Goal: Task Accomplishment & Management: Manage account settings

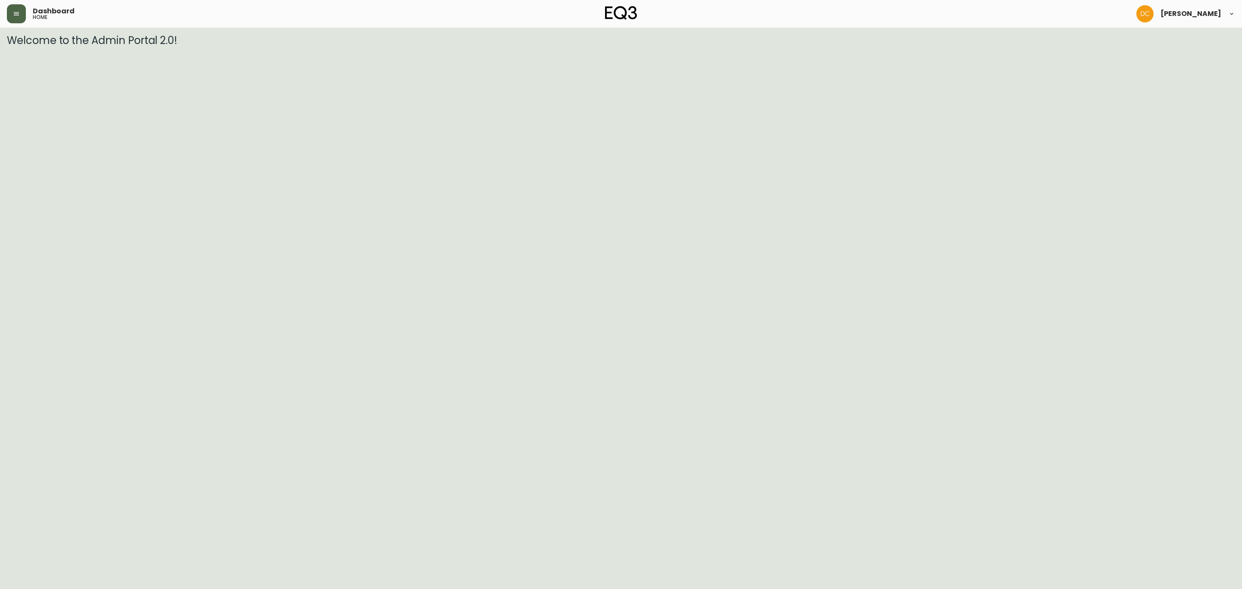
click at [15, 8] on button "button" at bounding box center [16, 13] width 19 height 19
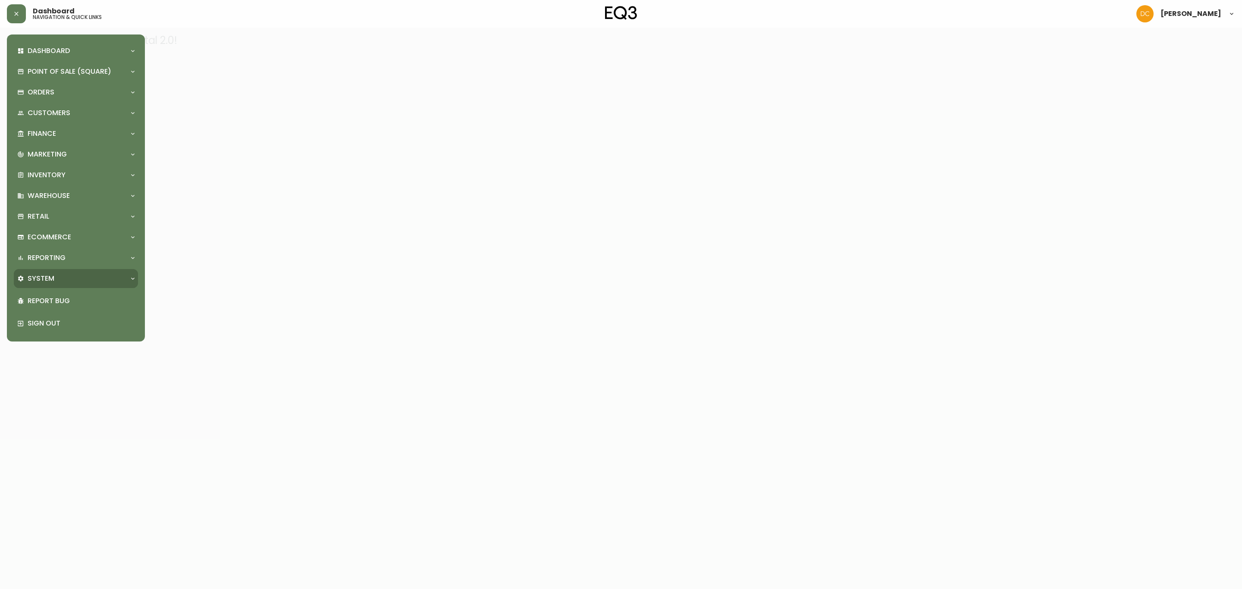
drag, startPoint x: 94, startPoint y: 265, endPoint x: 87, endPoint y: 273, distance: 10.1
click at [87, 273] on div "Dashboard Quotes and Sales Orders New Quote Point of Sale (Square) Payments Vir…" at bounding box center [76, 187] width 124 height 293
click at [87, 274] on div "System" at bounding box center [71, 278] width 109 height 9
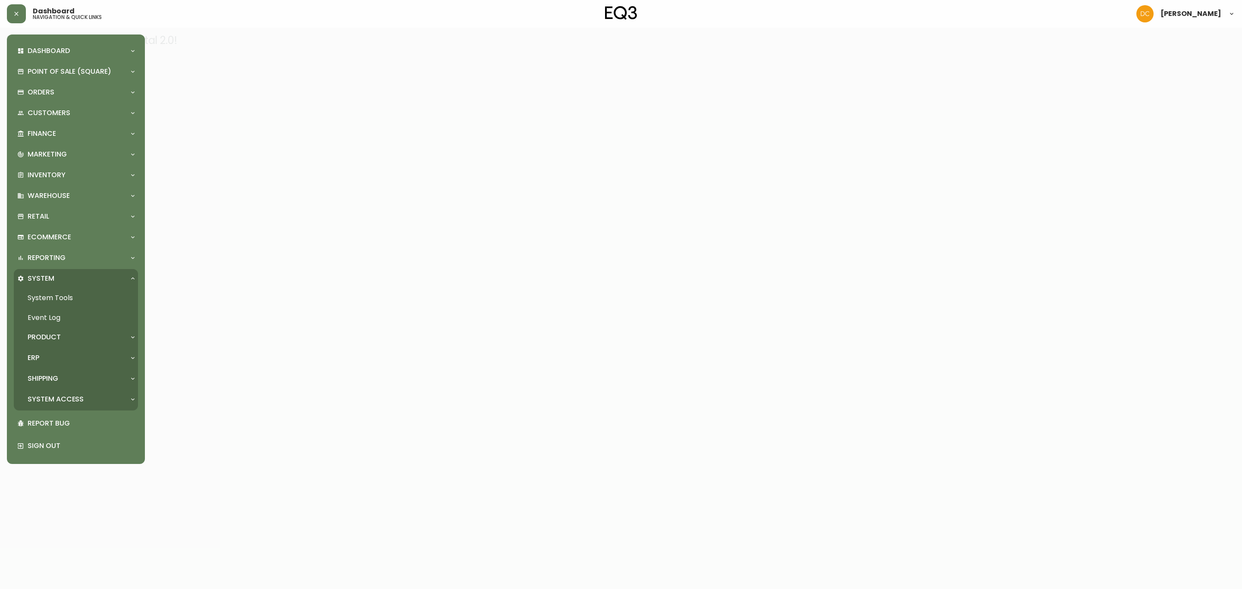
click at [75, 338] on div "Product" at bounding box center [71, 337] width 109 height 9
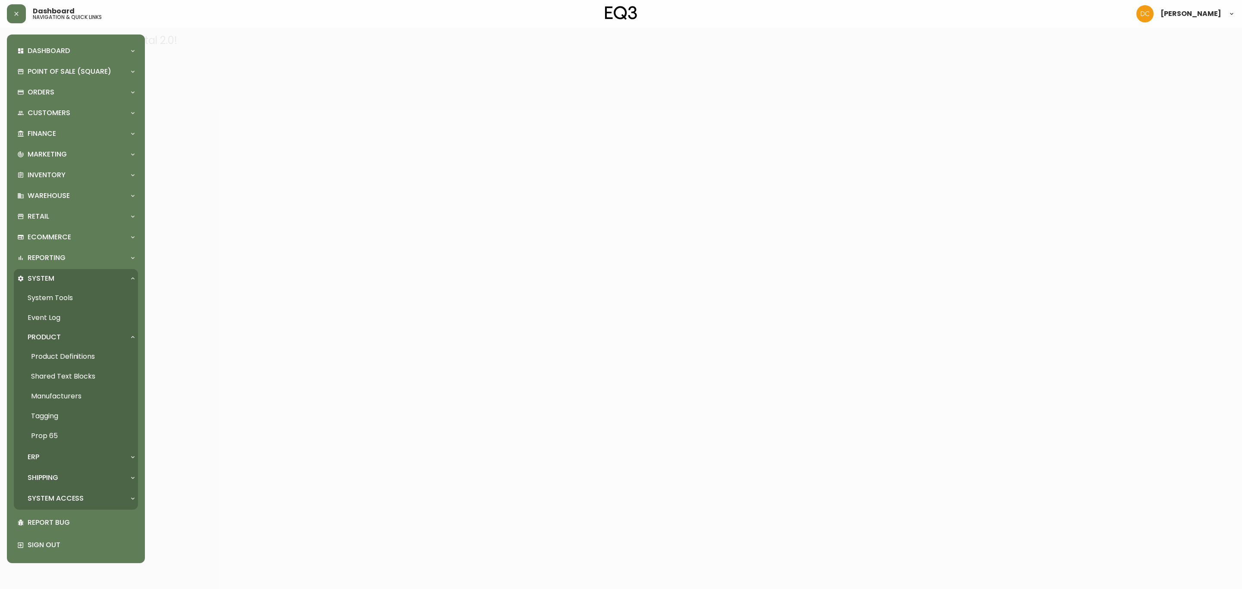
click at [74, 355] on link "Product Definitions" at bounding box center [76, 357] width 124 height 20
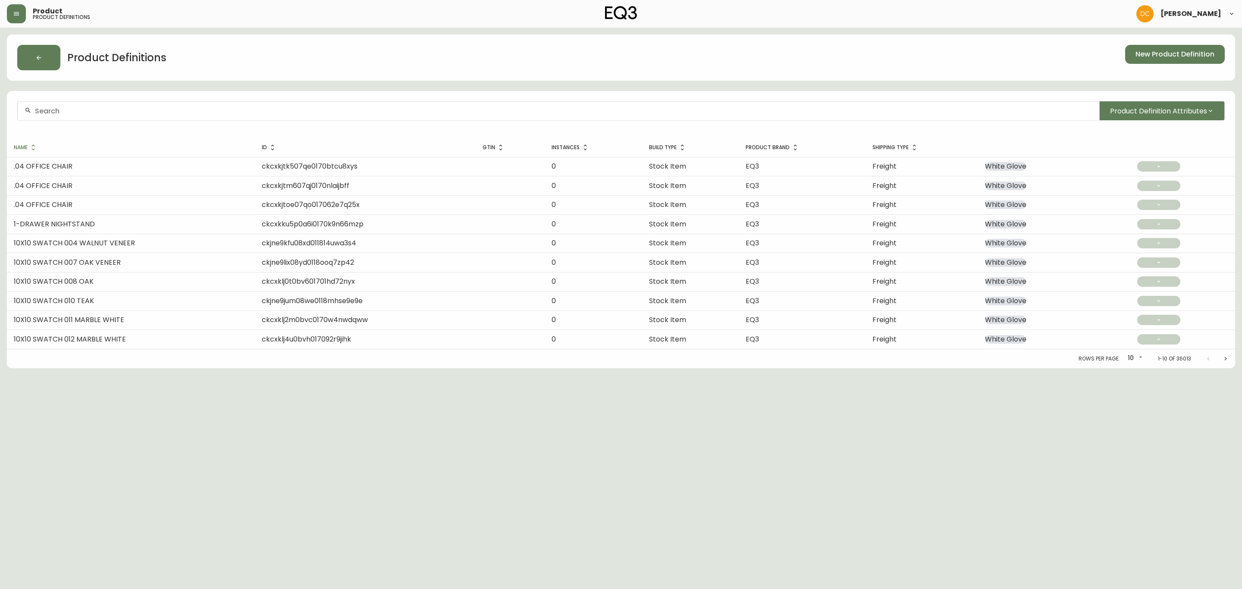
click at [211, 112] on input "text" at bounding box center [564, 111] width 1058 height 8
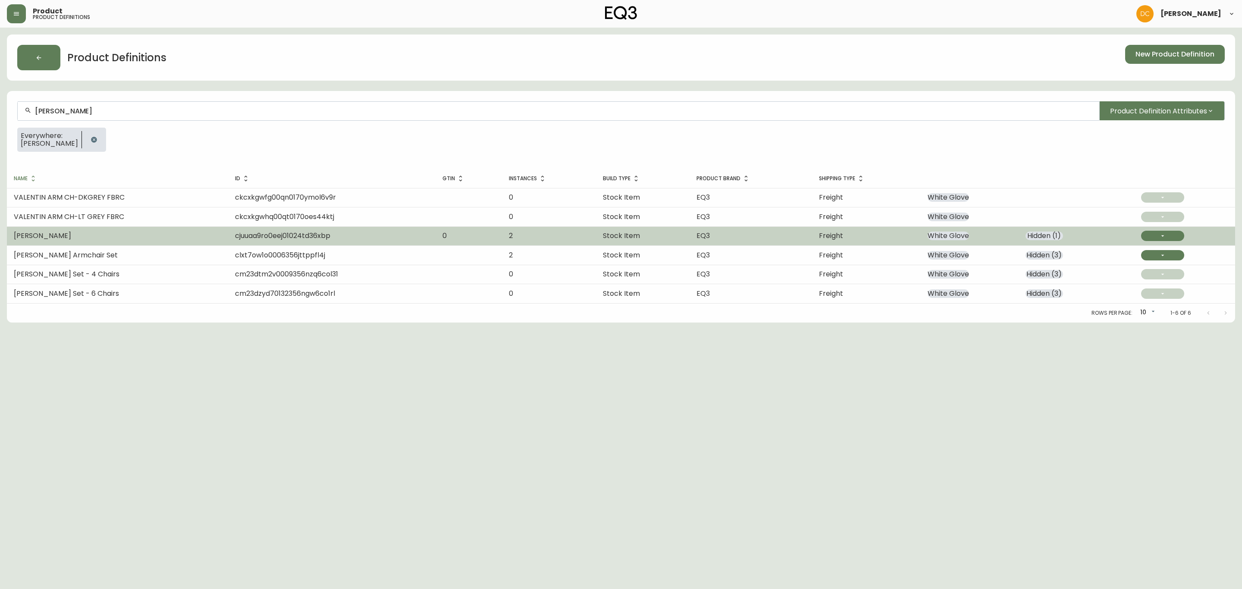
type input "[PERSON_NAME]"
click at [115, 236] on td "[PERSON_NAME]" at bounding box center [117, 235] width 221 height 19
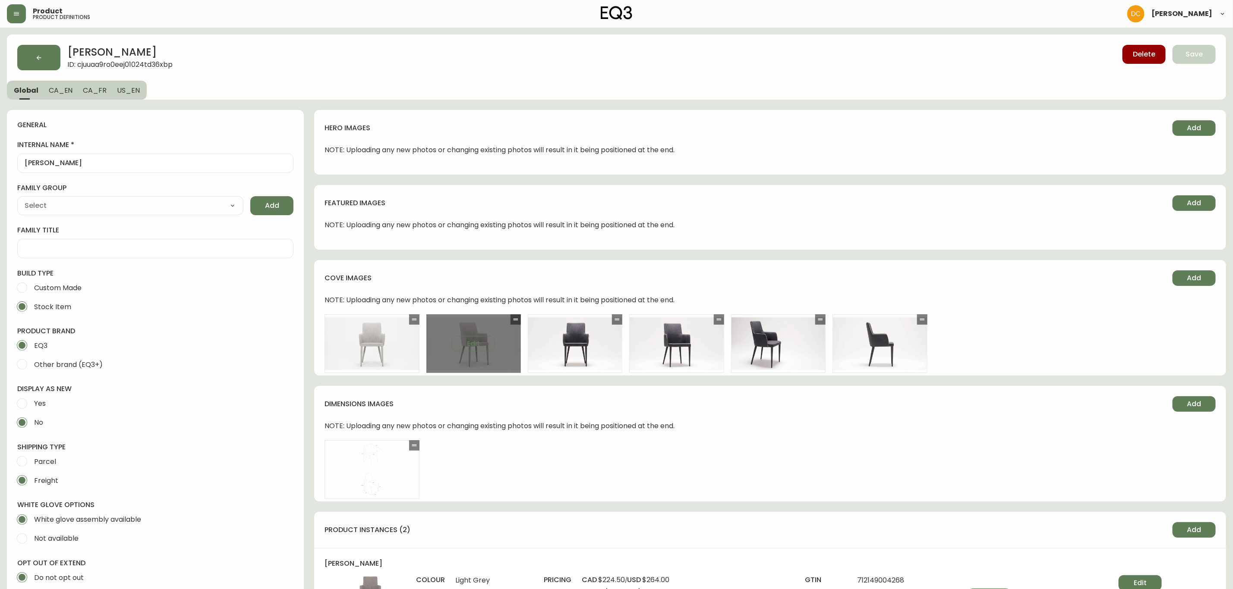
type input "EQ3"
type input "Furniture > Chairs > Kitchen & Dining Room Chairs"
type input "Casegoods_DEHP"
select select "cjyt4m5lw0000pt749bx6gh7n"
select select "cjy7e5fzk019901622tsbkzsb"
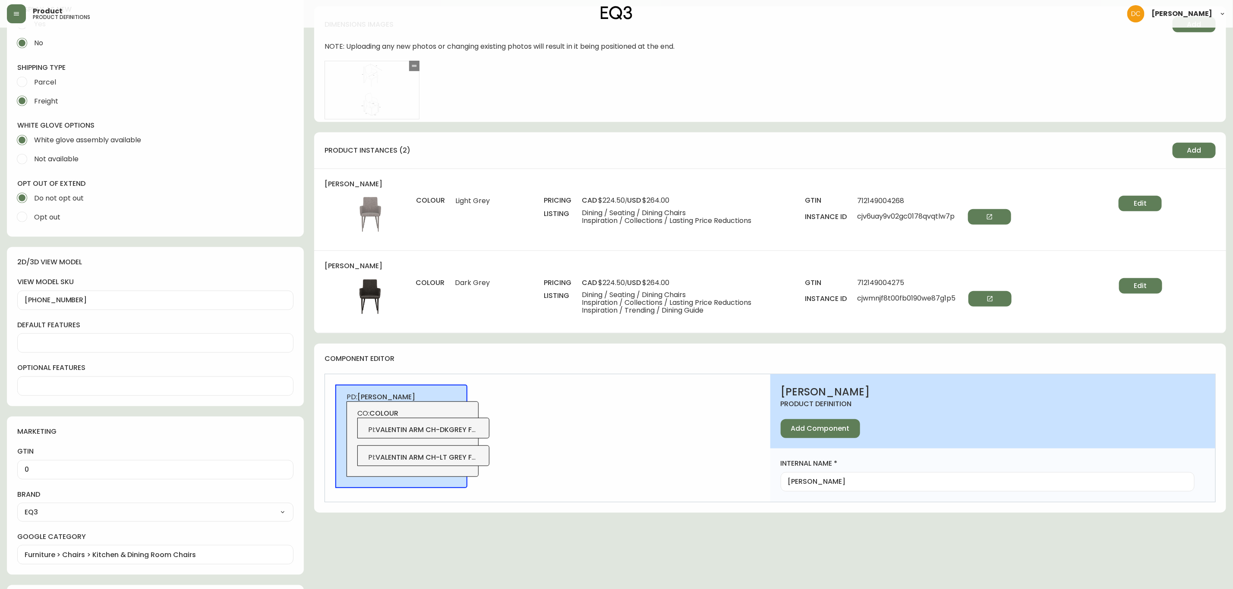
scroll to position [388, 0]
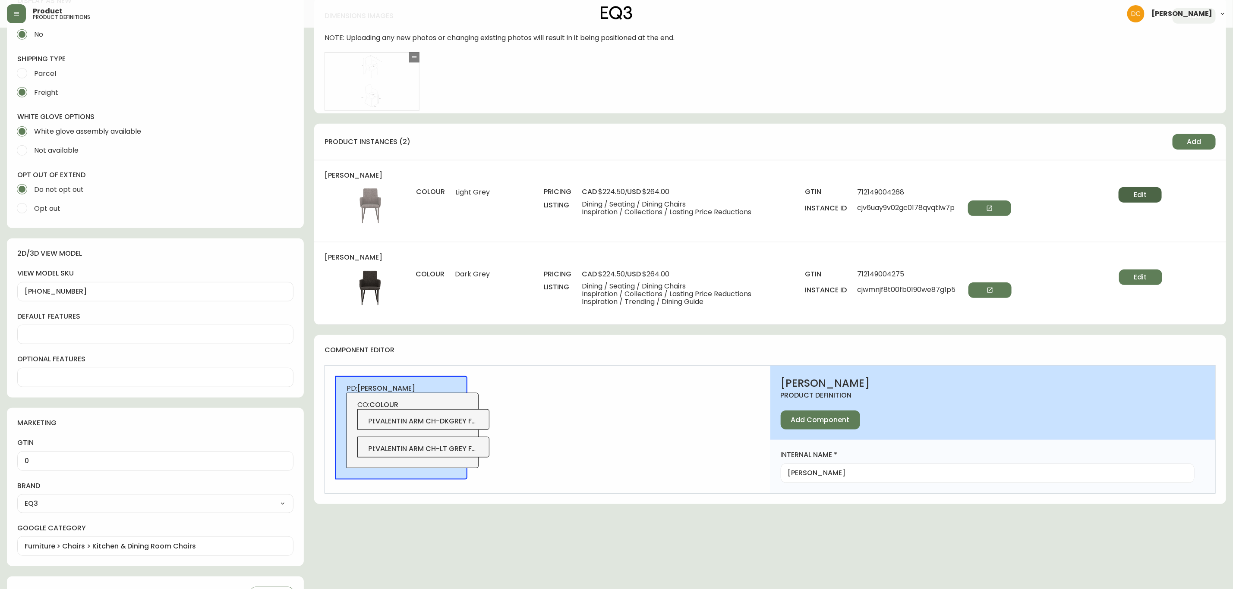
click at [1130, 195] on button "Edit" at bounding box center [1139, 195] width 43 height 16
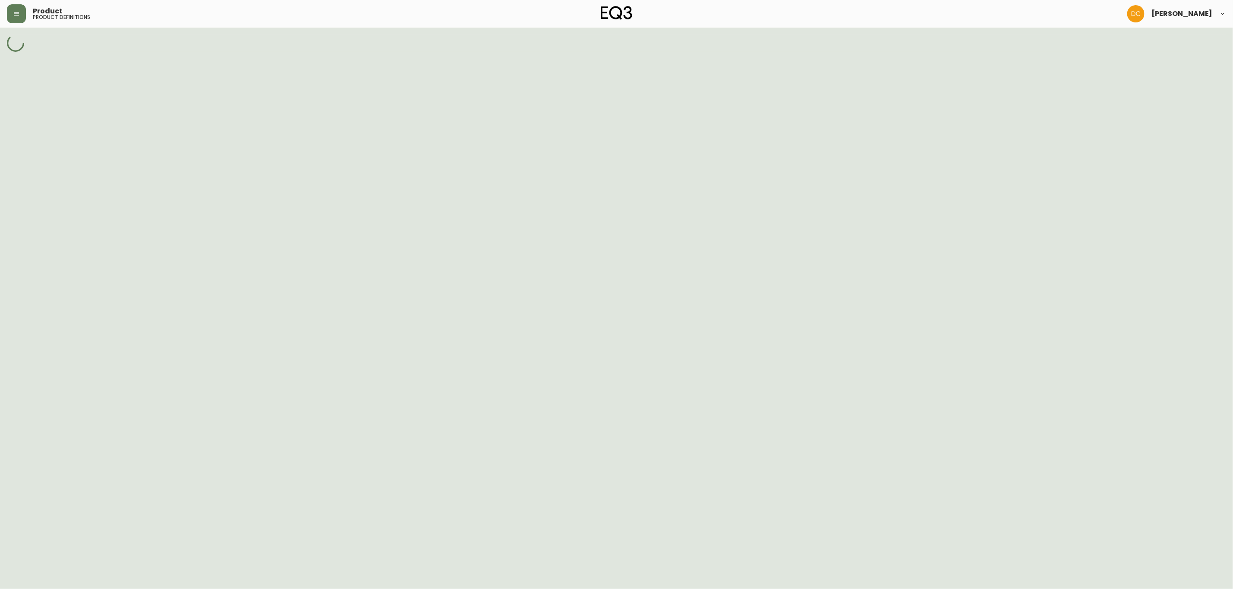
select select "cjuuaa9rz0een0102eemjo1cb"
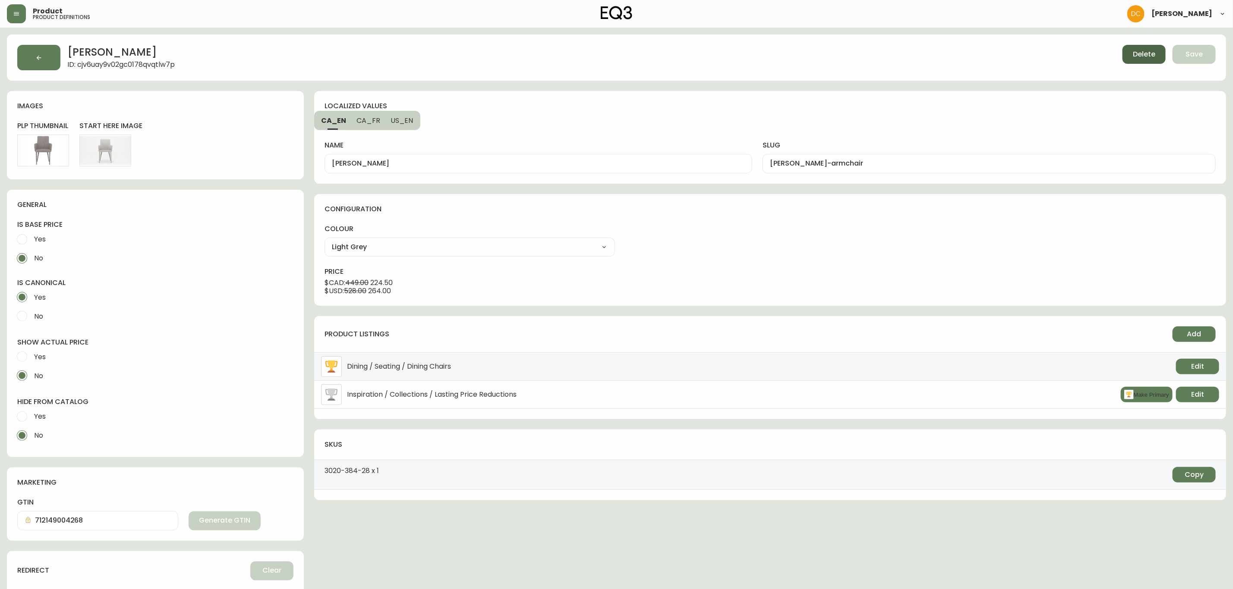
click at [1135, 56] on span "Delete" at bounding box center [1143, 54] width 22 height 9
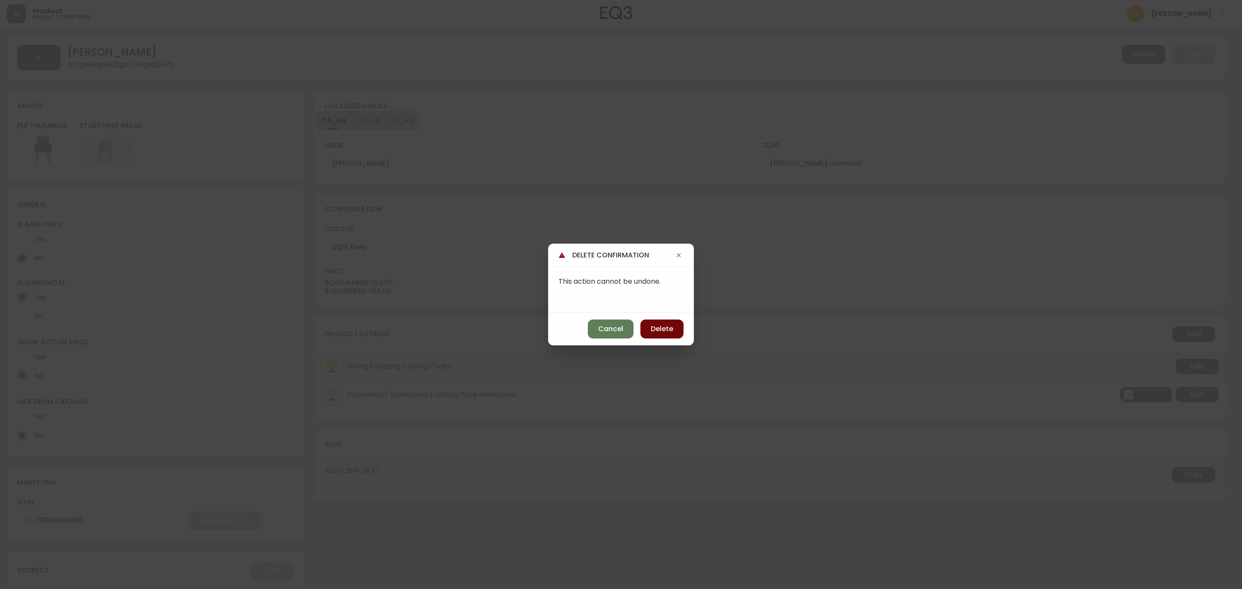
click at [676, 330] on button "Delete" at bounding box center [662, 329] width 43 height 19
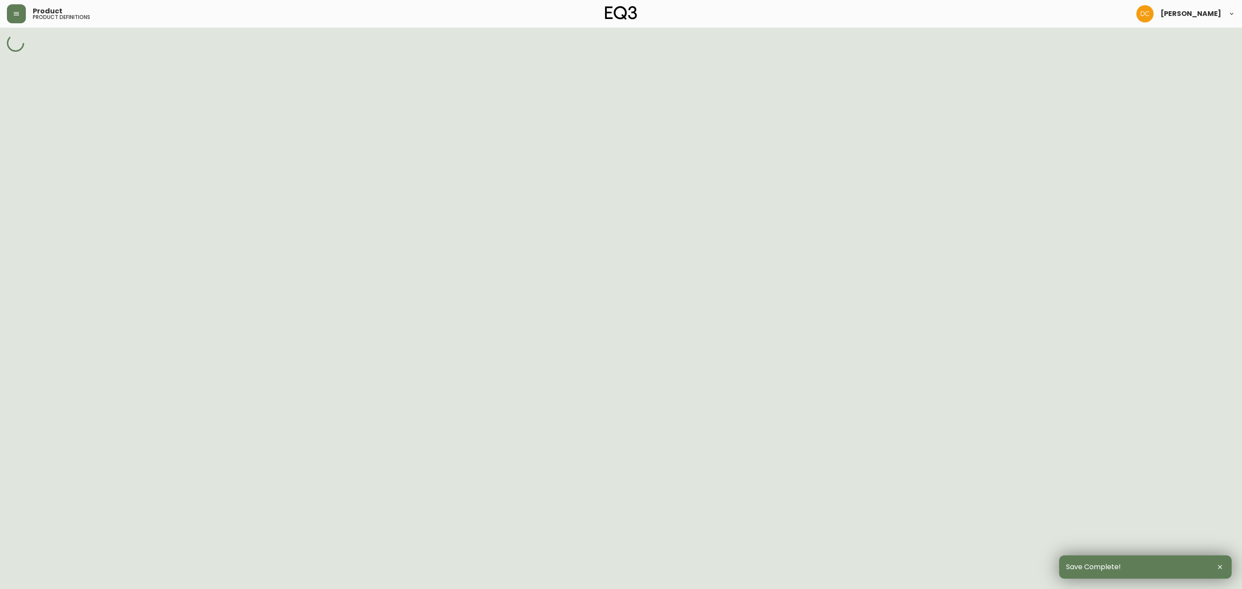
select select "cjy7e5fzk019901622tsbkzsb"
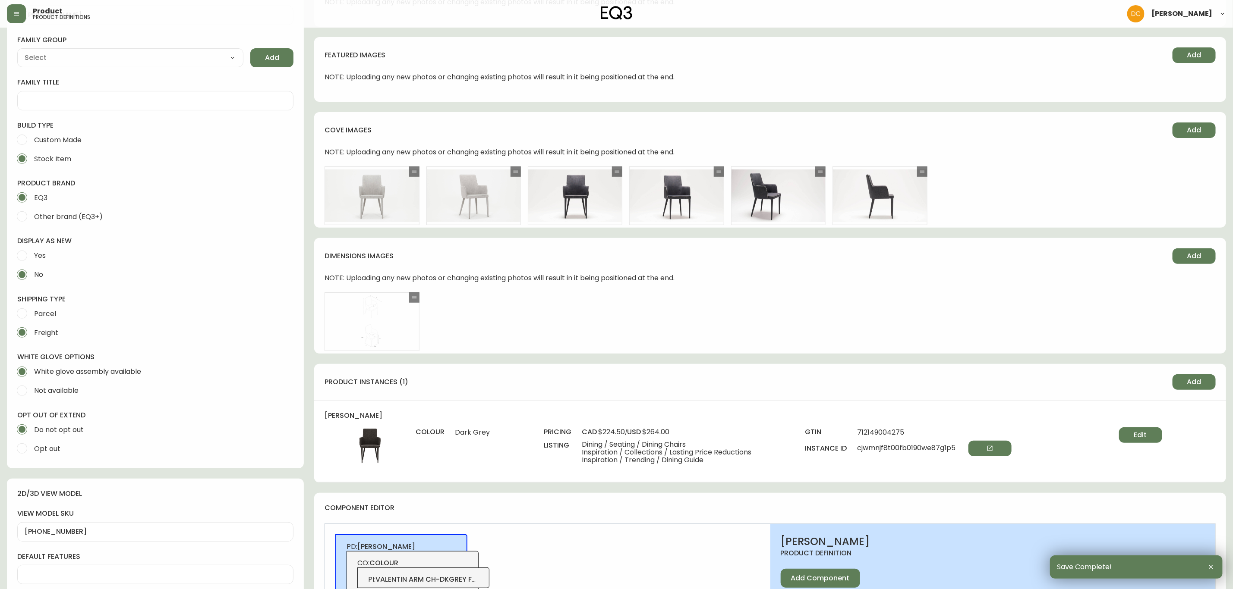
scroll to position [453, 0]
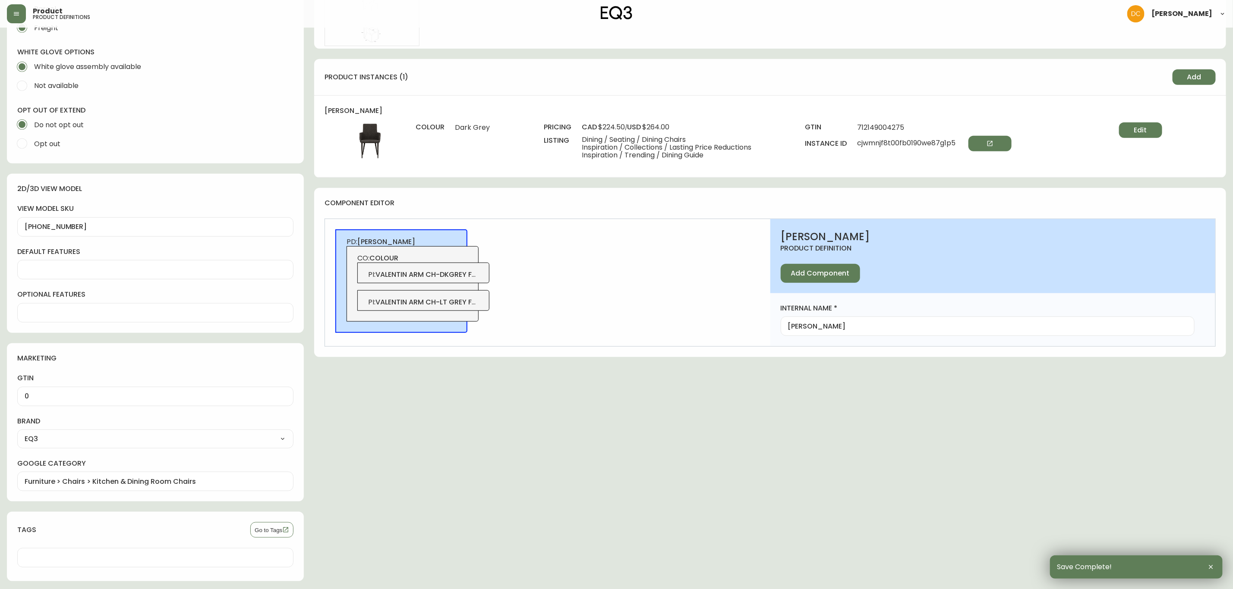
click at [469, 305] on span "valentin arm ch-lt grey fbrc" at bounding box center [430, 302] width 110 height 10
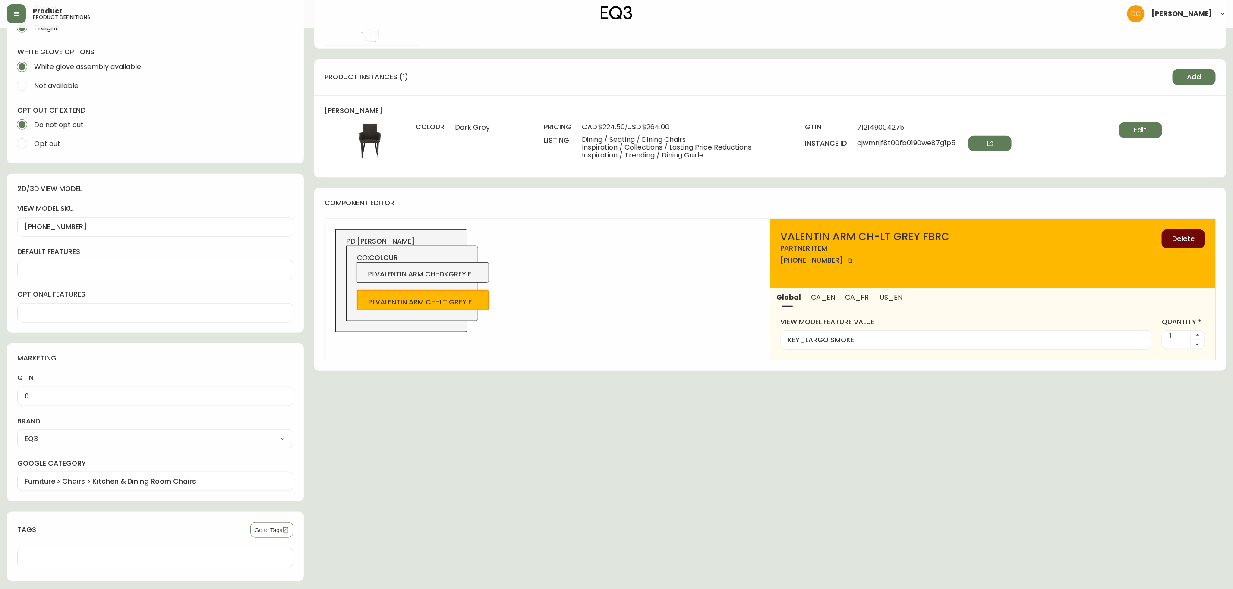
click at [1190, 245] on button "Delete" at bounding box center [1182, 239] width 43 height 19
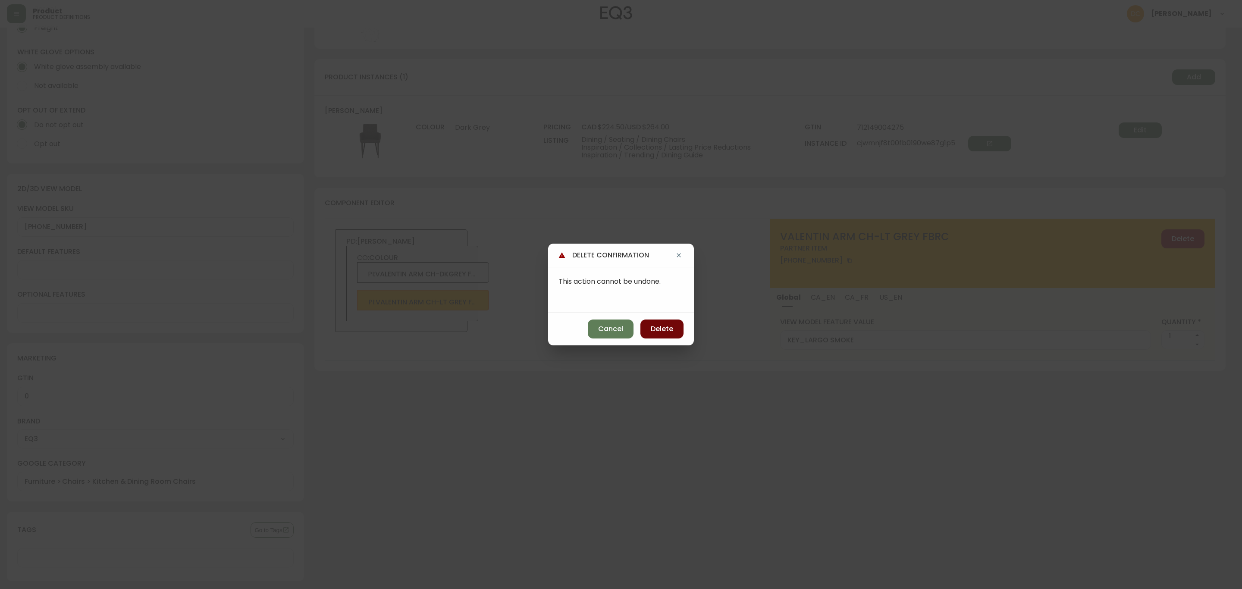
click at [673, 329] on span "Delete" at bounding box center [662, 328] width 22 height 9
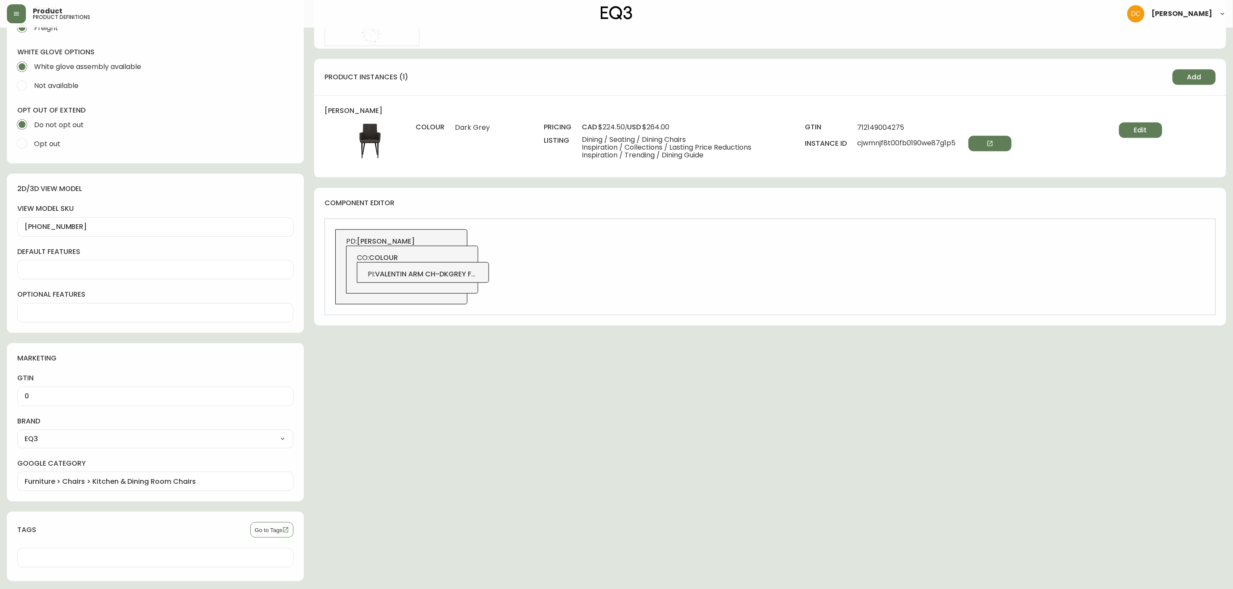
scroll to position [129, 0]
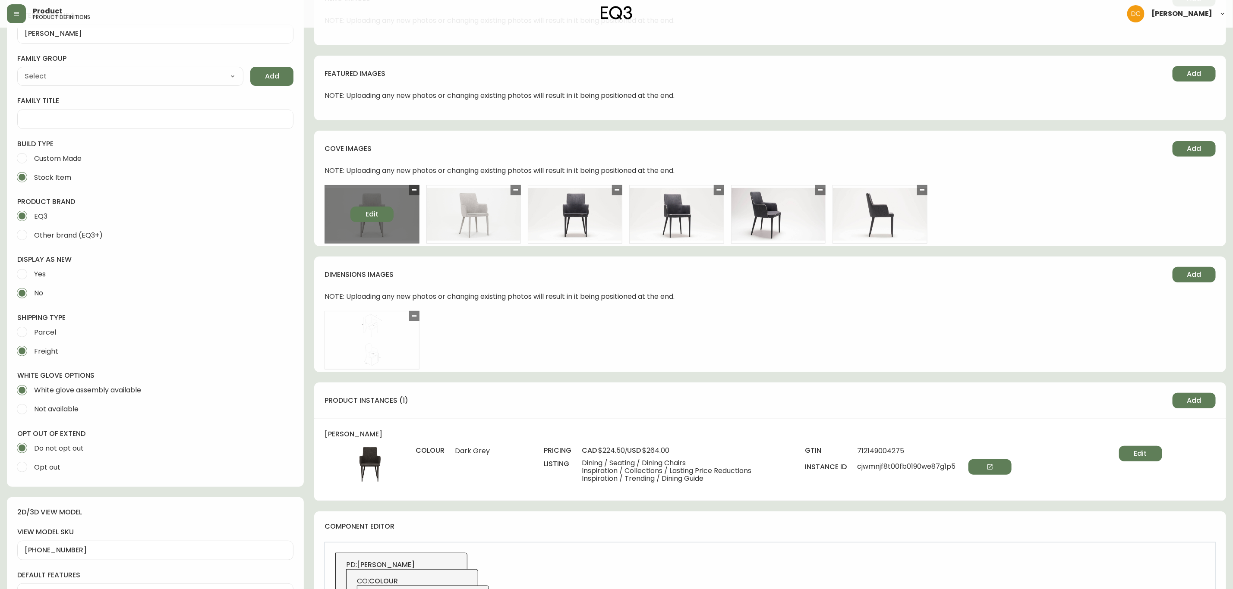
click at [380, 217] on button "Edit" at bounding box center [371, 215] width 43 height 16
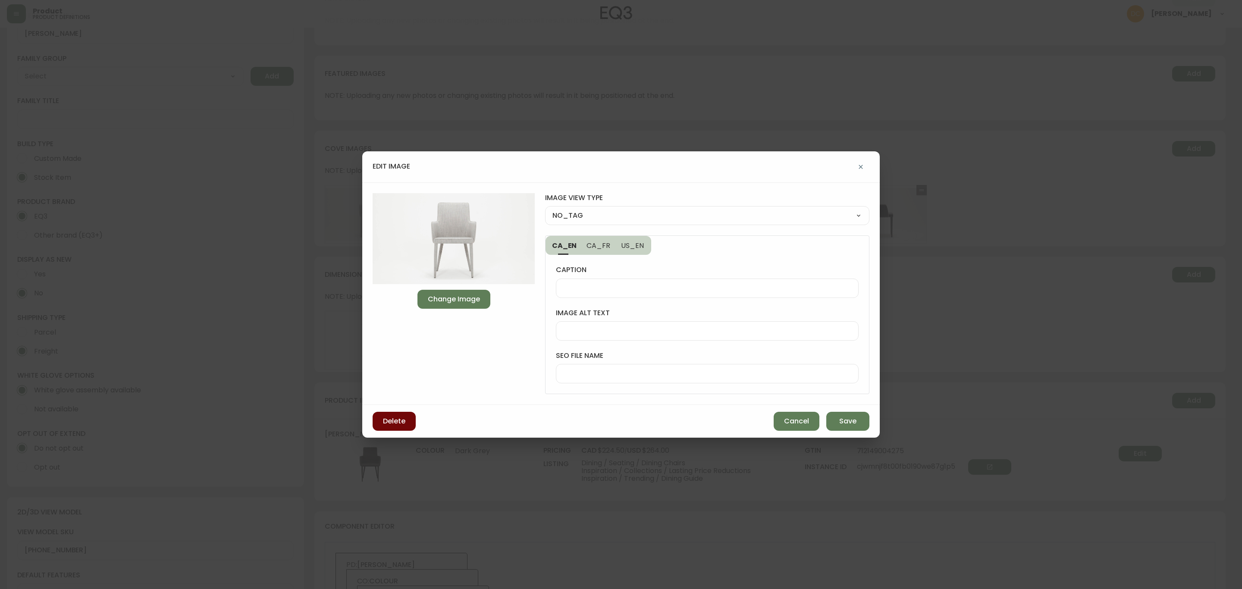
click at [399, 421] on span "Delete" at bounding box center [394, 421] width 22 height 9
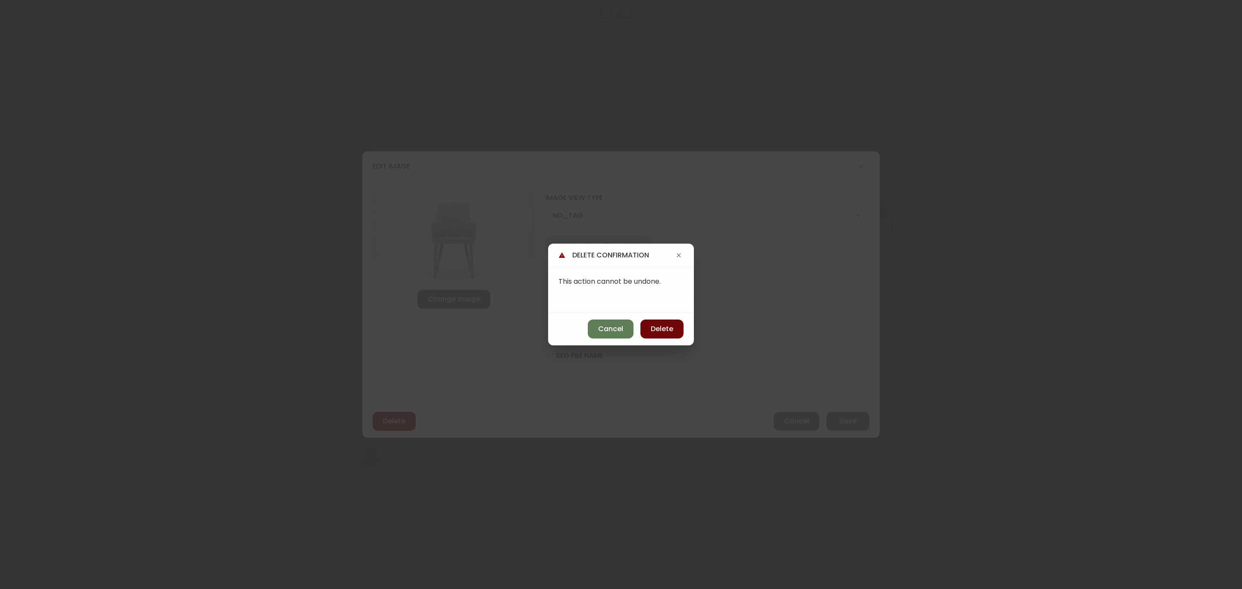
click at [684, 330] on div "Cancel Delete" at bounding box center [621, 329] width 146 height 33
drag, startPoint x: 667, startPoint y: 327, endPoint x: 648, endPoint y: 328, distance: 18.2
click at [666, 326] on span "Delete" at bounding box center [662, 328] width 22 height 9
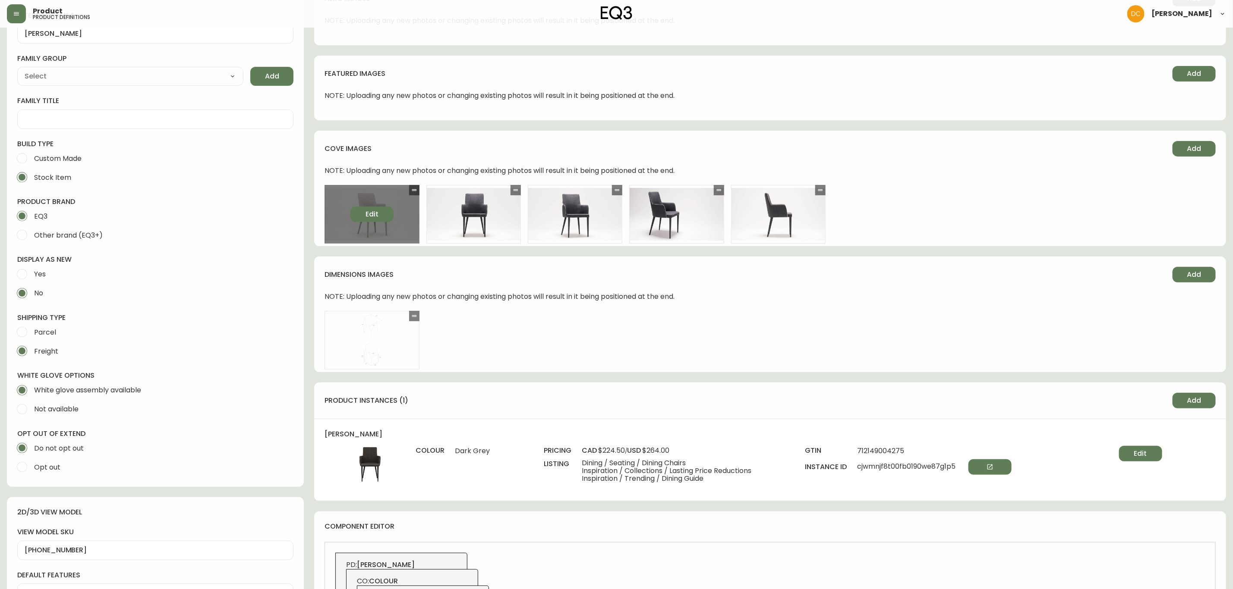
click at [379, 210] on button "Edit" at bounding box center [371, 215] width 43 height 16
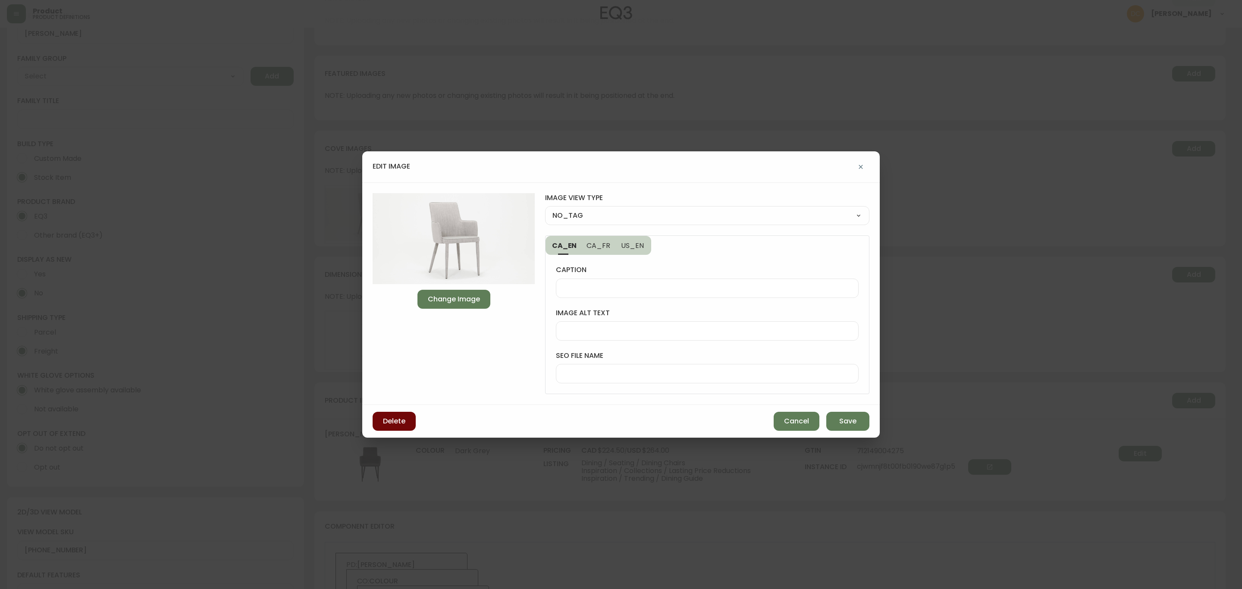
click at [392, 417] on span "Delete" at bounding box center [394, 421] width 22 height 9
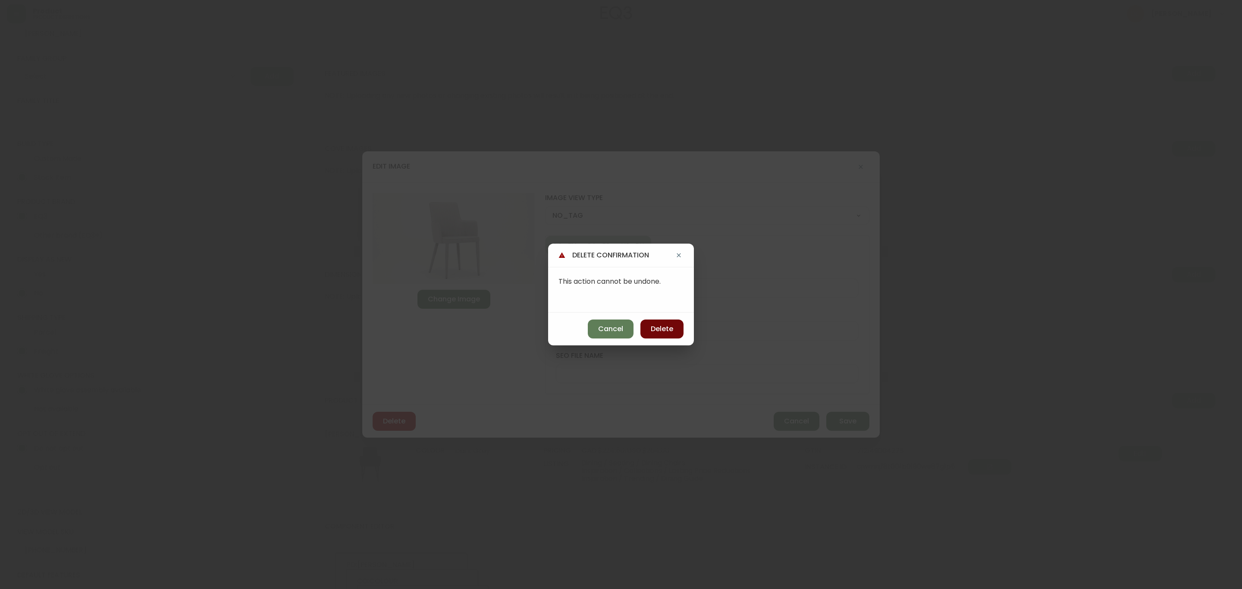
click at [658, 324] on span "Delete" at bounding box center [662, 328] width 22 height 9
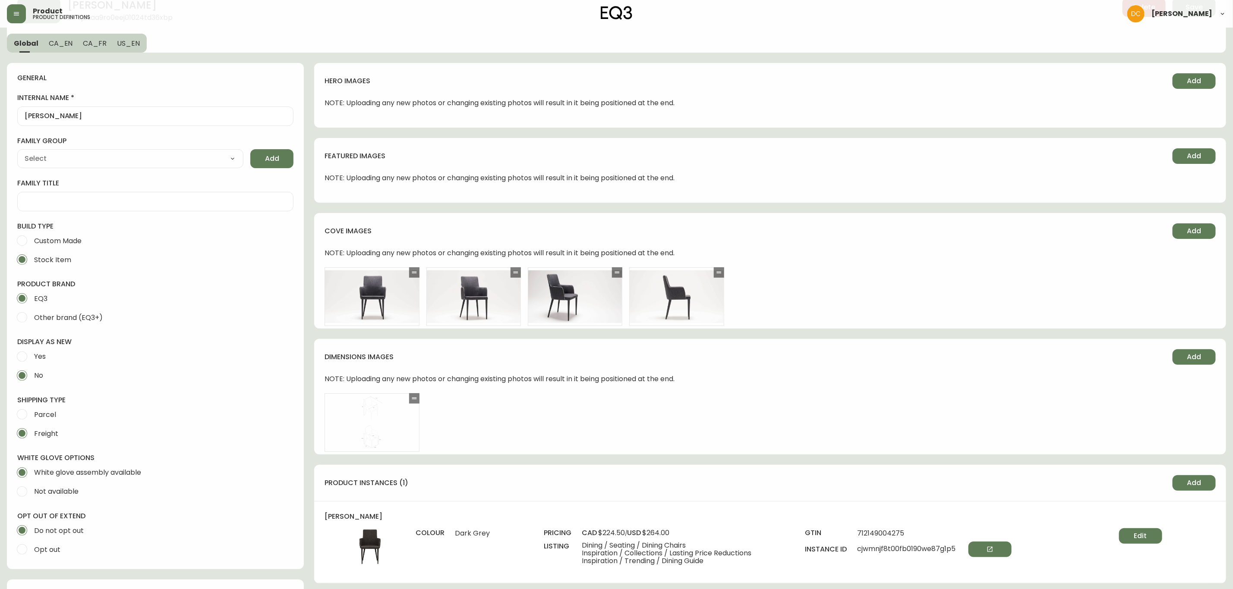
scroll to position [0, 0]
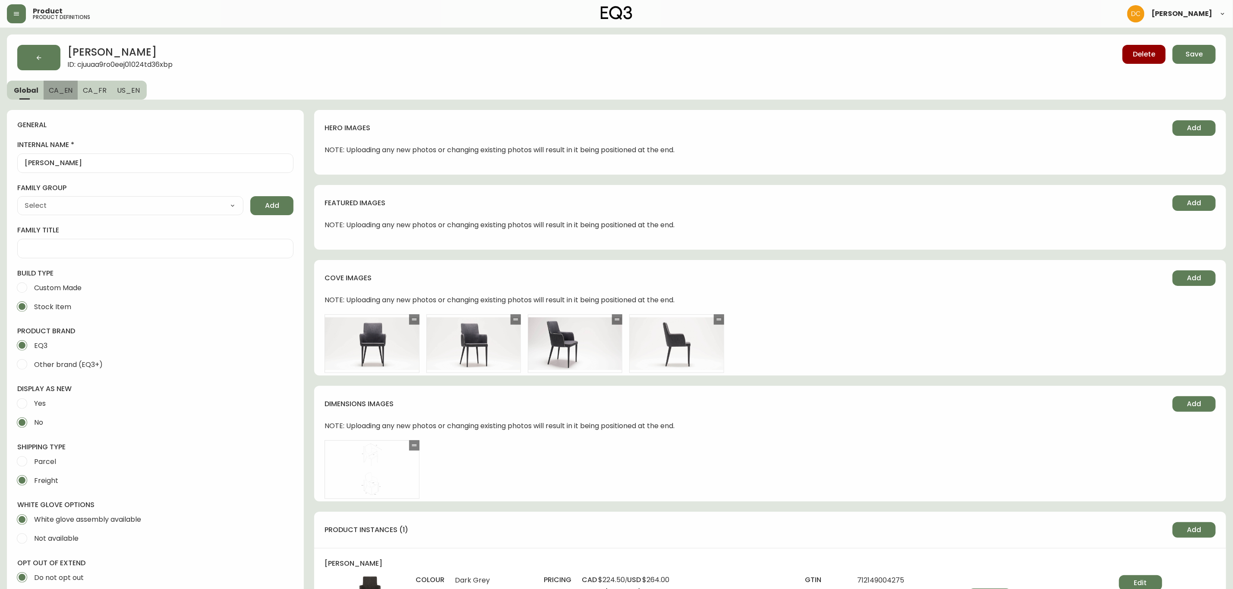
click at [63, 91] on span "CA_EN" at bounding box center [61, 90] width 24 height 9
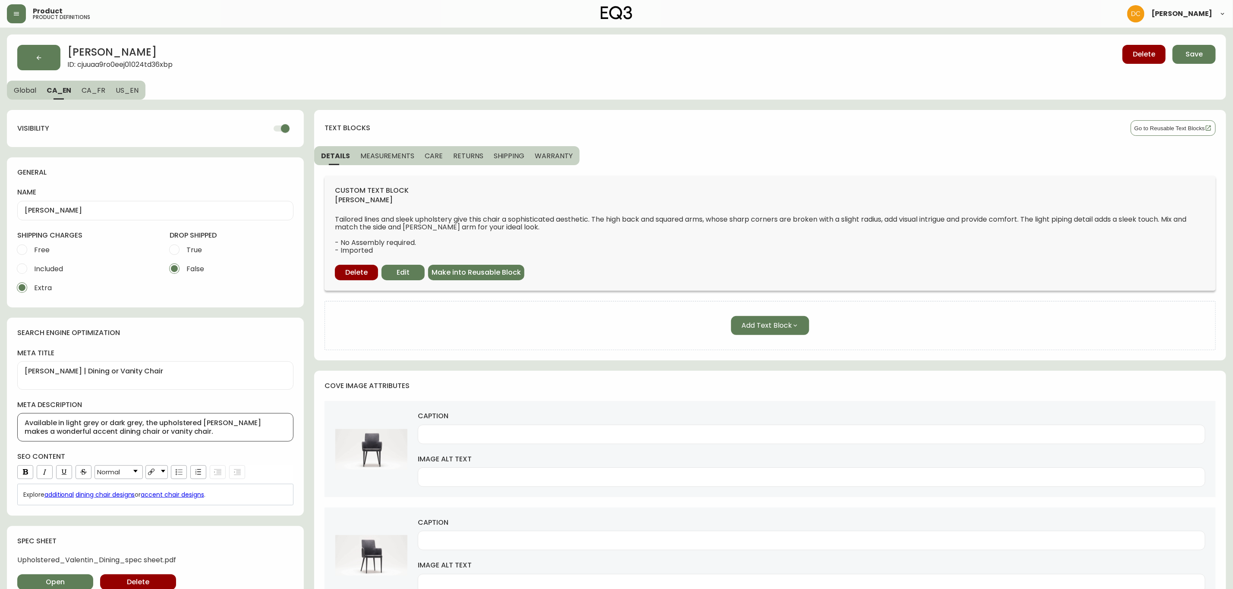
drag, startPoint x: 109, startPoint y: 426, endPoint x: 67, endPoint y: 422, distance: 41.6
click at [67, 422] on textarea "Available in light grey or dark grey, the upholstered [PERSON_NAME] makes a won…" at bounding box center [155, 427] width 261 height 17
type textarea "Available in dark grey, the upholstered [PERSON_NAME] makes a wonderful accent …"
click at [35, 91] on span "Global" at bounding box center [25, 90] width 22 height 9
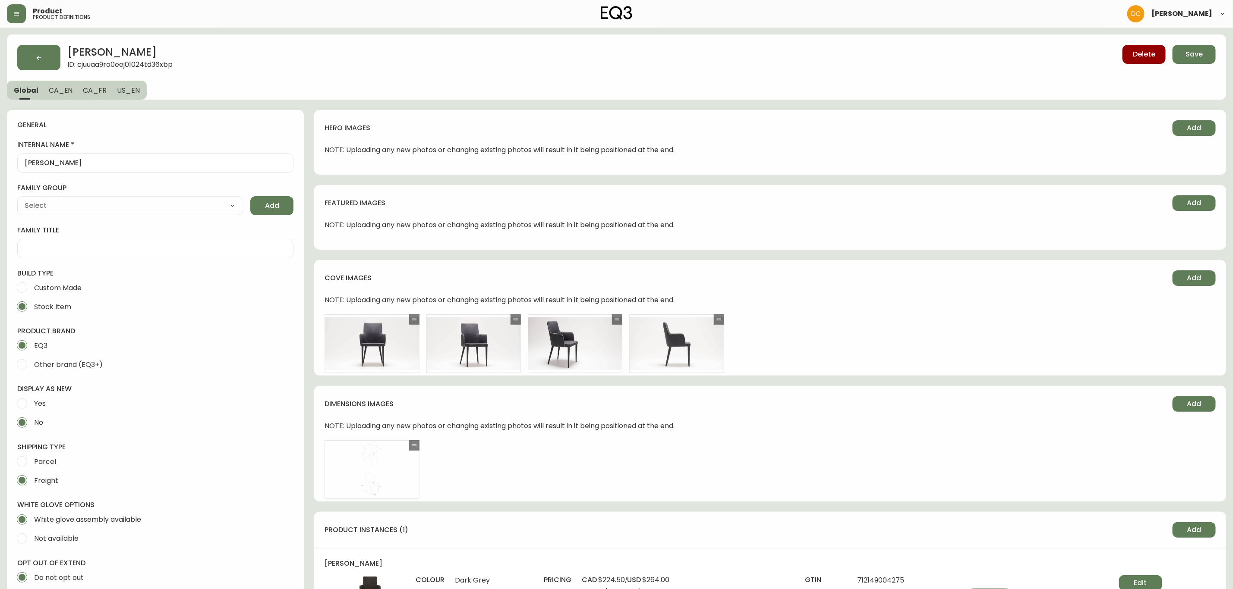
type input "EQ3"
type input "Furniture > Chairs > Kitchen & Dining Room Chairs"
type input "Casegoods_DEHP"
select select "cjyt4m5lw0000pt749bx6gh7n"
select select "cjy7e5fzk019901622tsbkzsb"
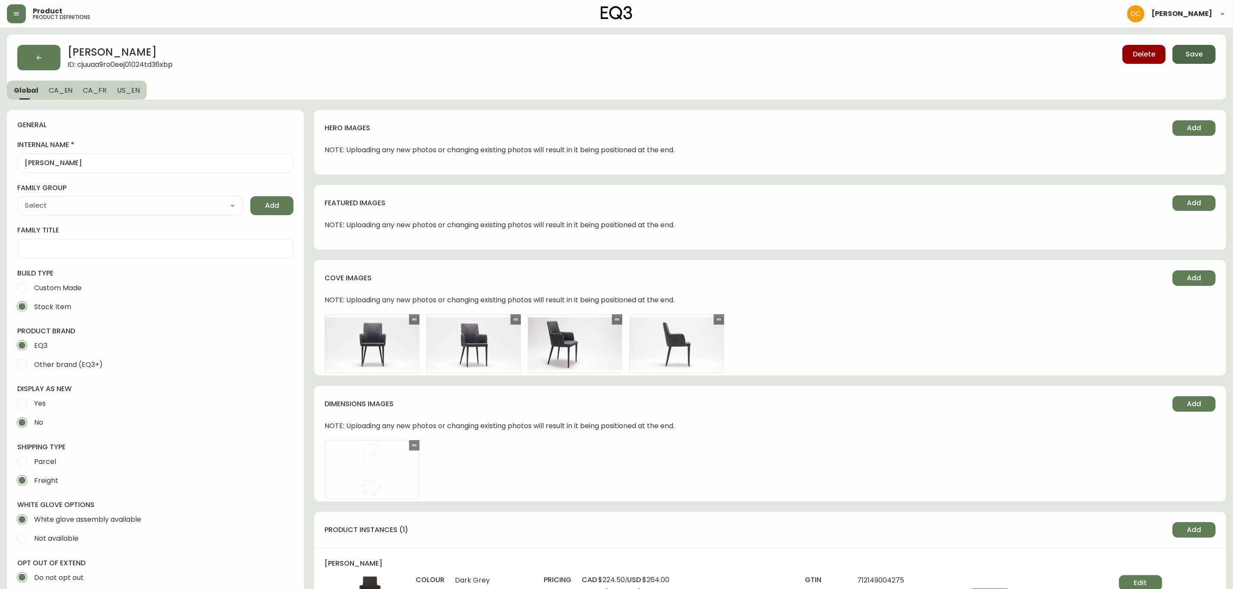
click at [1188, 51] on span "Save" at bounding box center [1193, 54] width 17 height 9
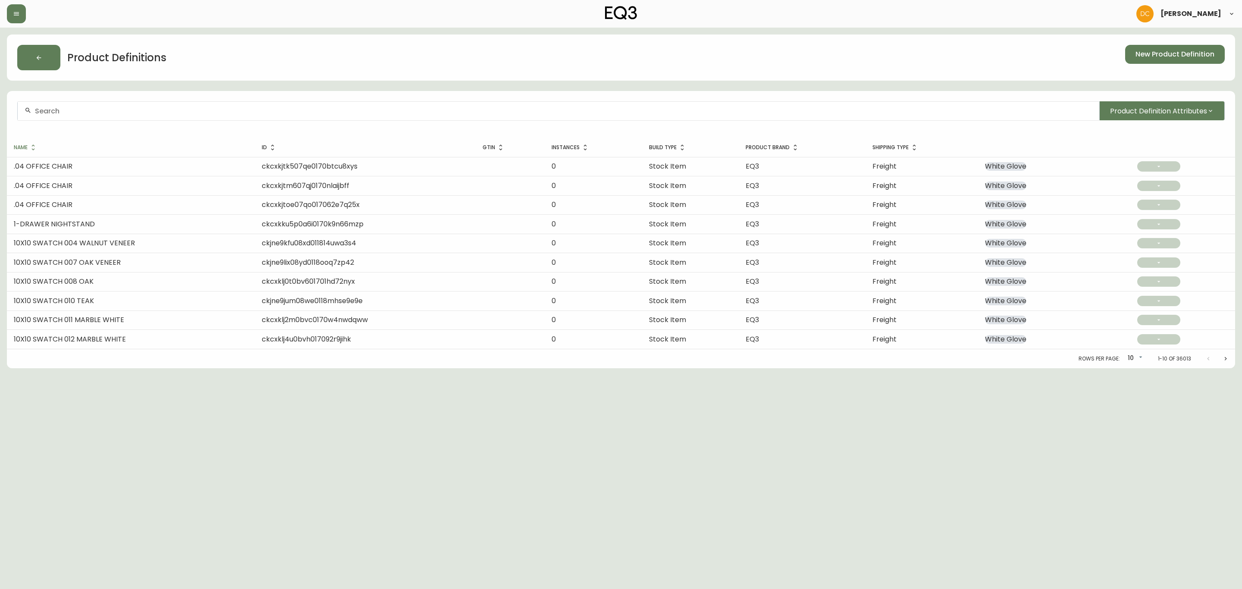
click at [332, 106] on div at bounding box center [559, 110] width 1082 height 19
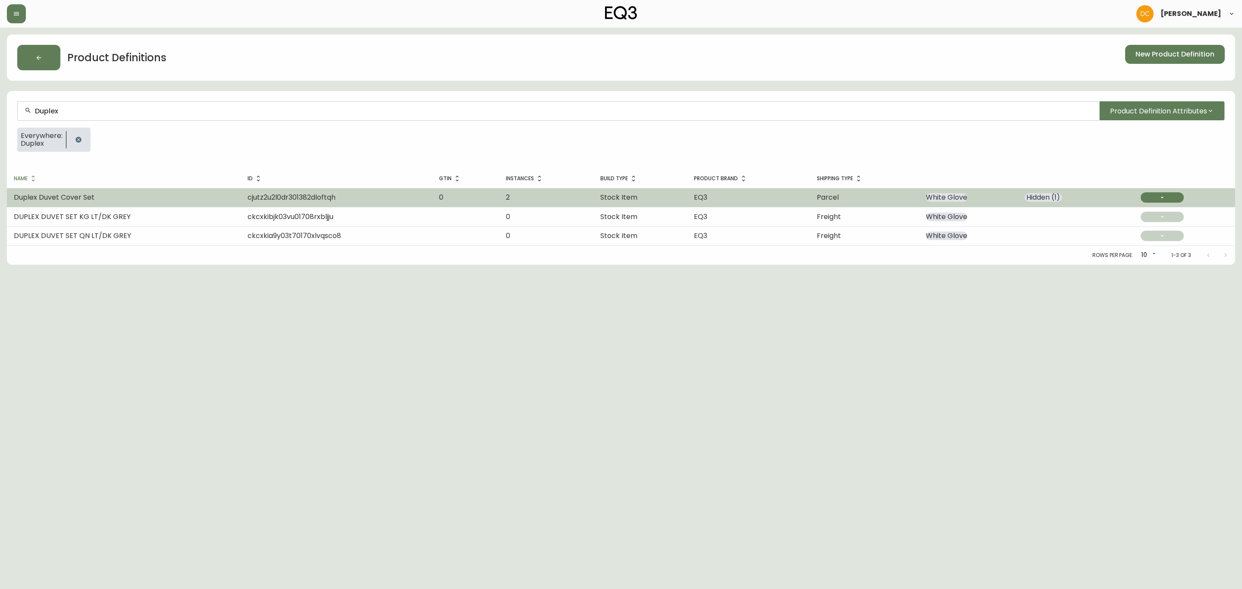
type input "Duplex"
click at [153, 198] on td "Duplex Duvet Cover Set" at bounding box center [124, 197] width 234 height 19
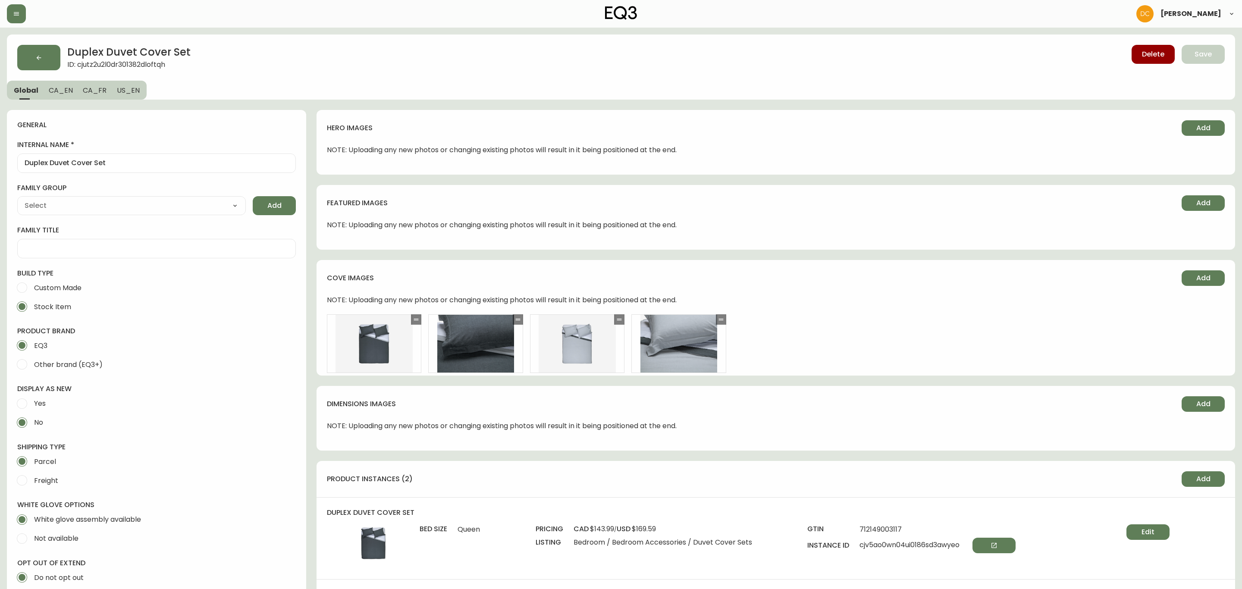
type input "EQ3"
type input "Default"
type input "Home & Garden > Linens & Bedding > Bedding > Duvet Covers"
select select "cjyt4m5lw0000pt749bx6gh7n"
select select "cjpjx7rji00004c744bbp6zrf"
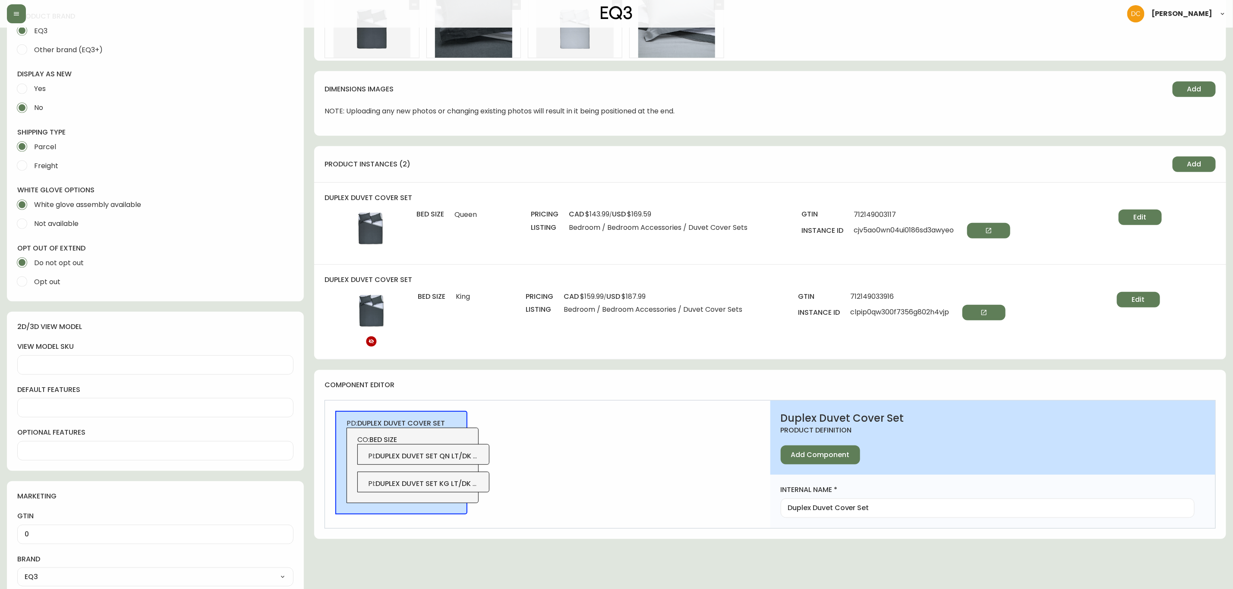
scroll to position [324, 0]
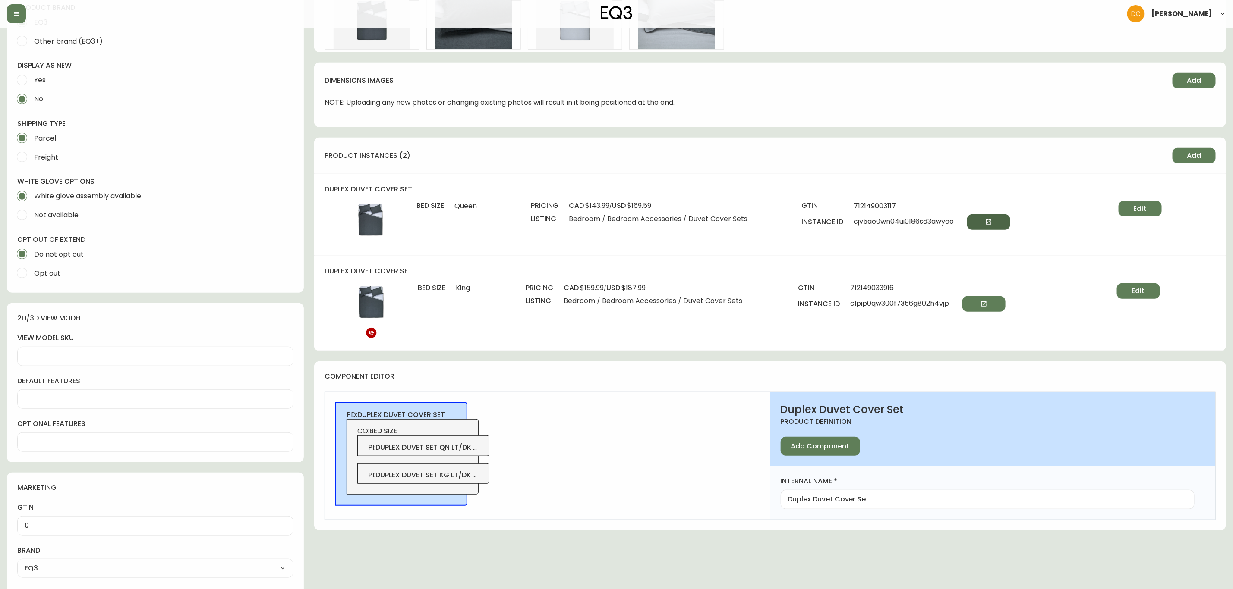
click at [980, 218] on button "button" at bounding box center [988, 222] width 43 height 16
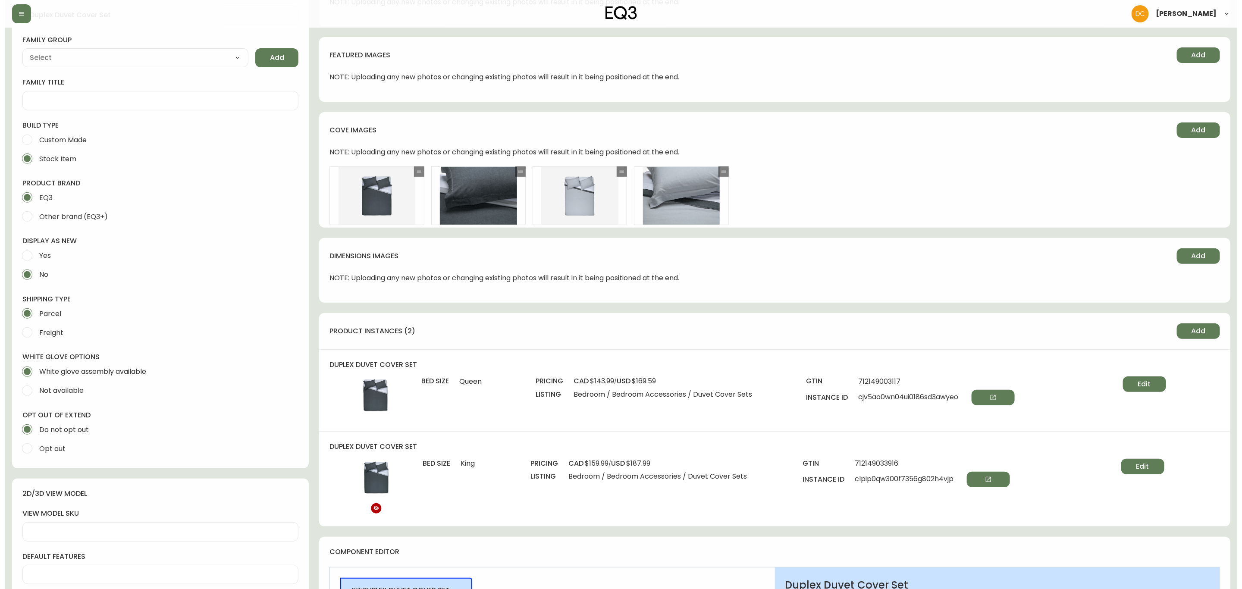
scroll to position [0, 0]
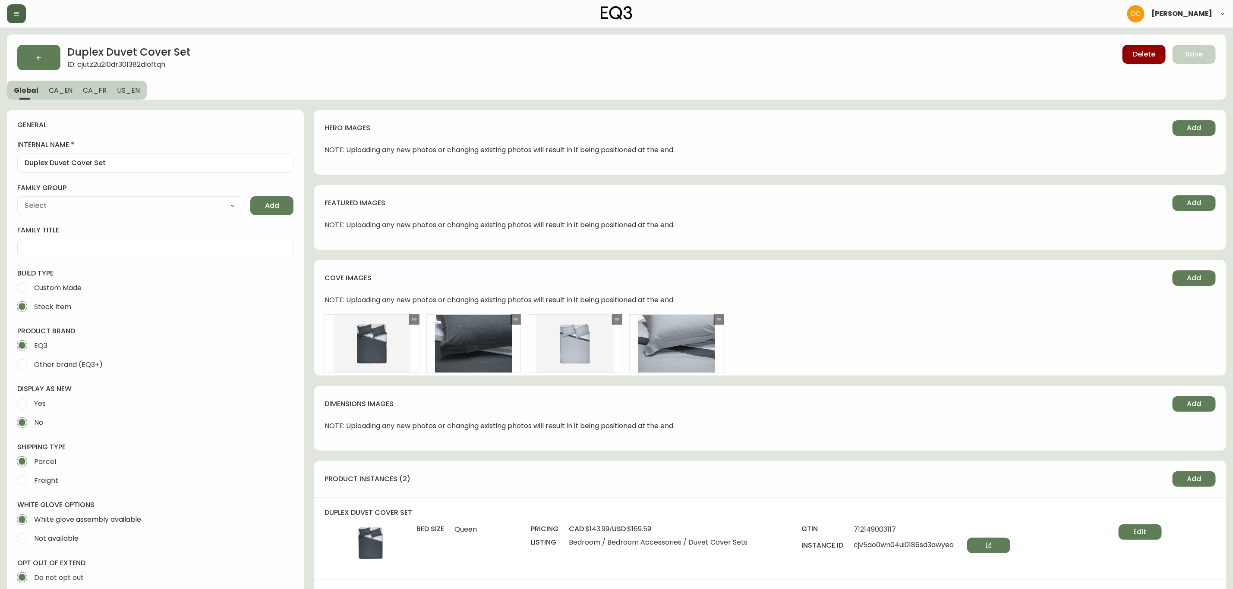
click at [8, 17] on button "button" at bounding box center [16, 13] width 19 height 19
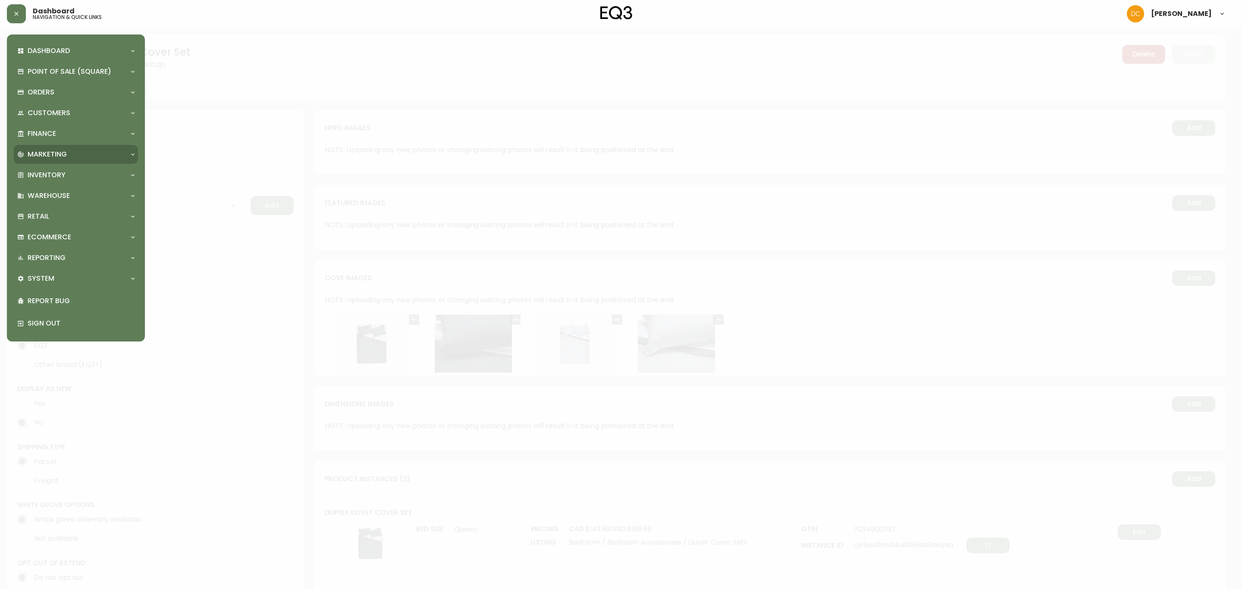
click at [58, 160] on div "Marketing" at bounding box center [76, 154] width 124 height 19
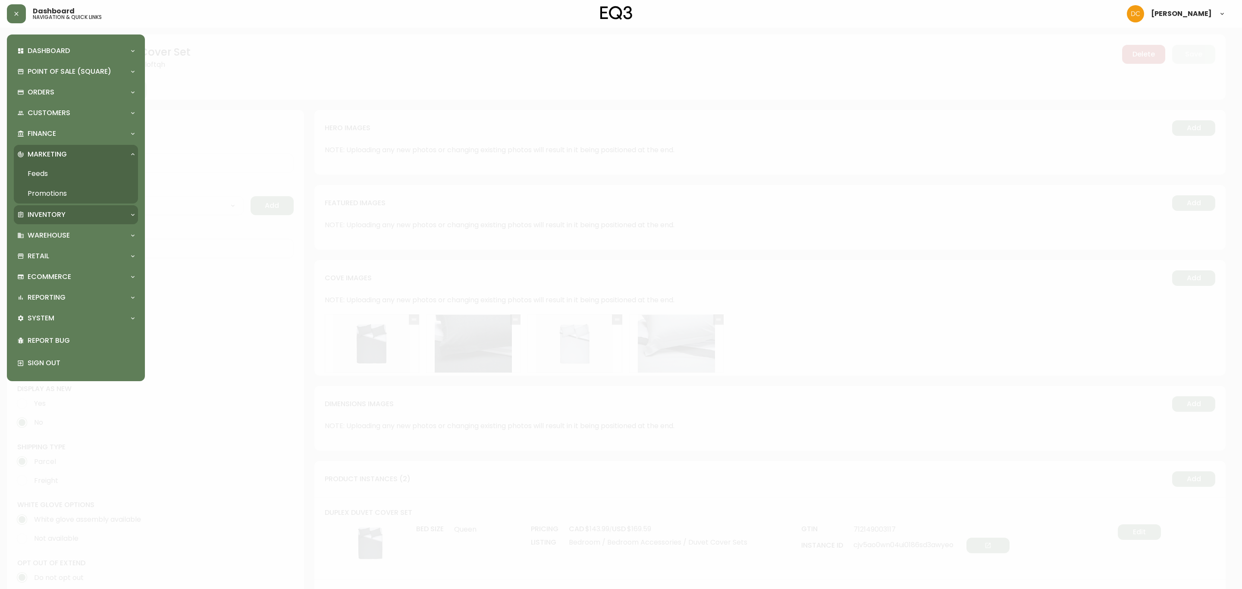
click at [70, 215] on div "Inventory" at bounding box center [71, 214] width 109 height 9
click at [63, 232] on link "Import Stock Status" at bounding box center [76, 234] width 124 height 20
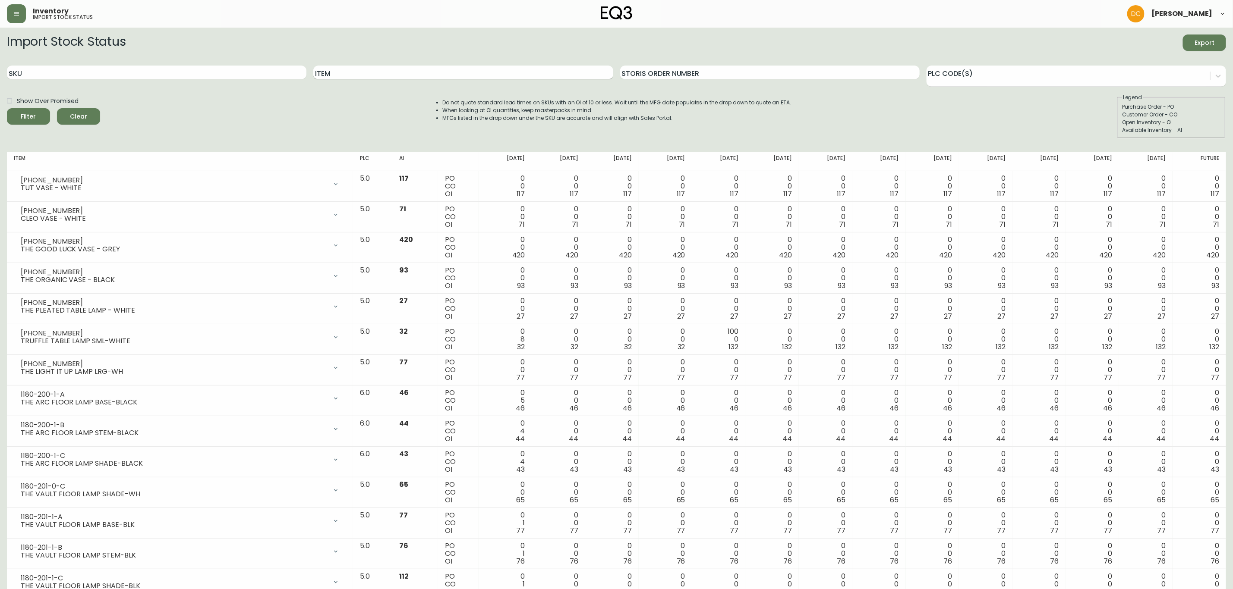
click at [359, 70] on input "Item" at bounding box center [462, 73] width 299 height 14
type input "Duplex"
click at [7, 108] on button "Filter" at bounding box center [28, 116] width 43 height 16
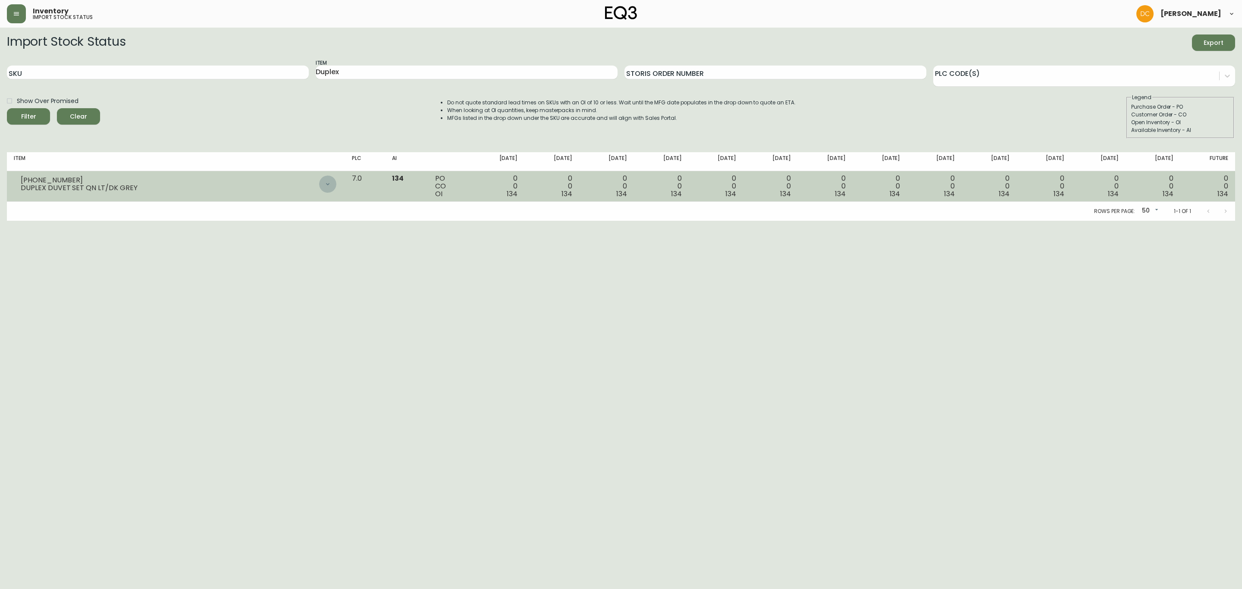
click at [337, 190] on div at bounding box center [327, 184] width 17 height 17
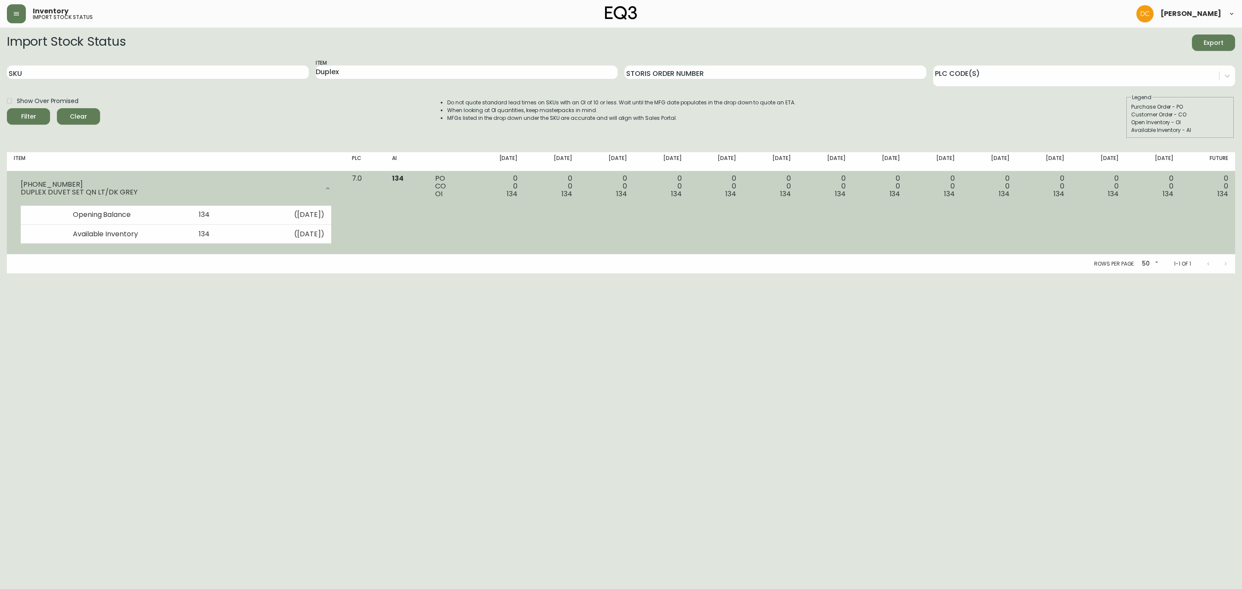
click at [331, 191] on icon at bounding box center [327, 188] width 7 height 7
